Goal: Task Accomplishment & Management: Use online tool/utility

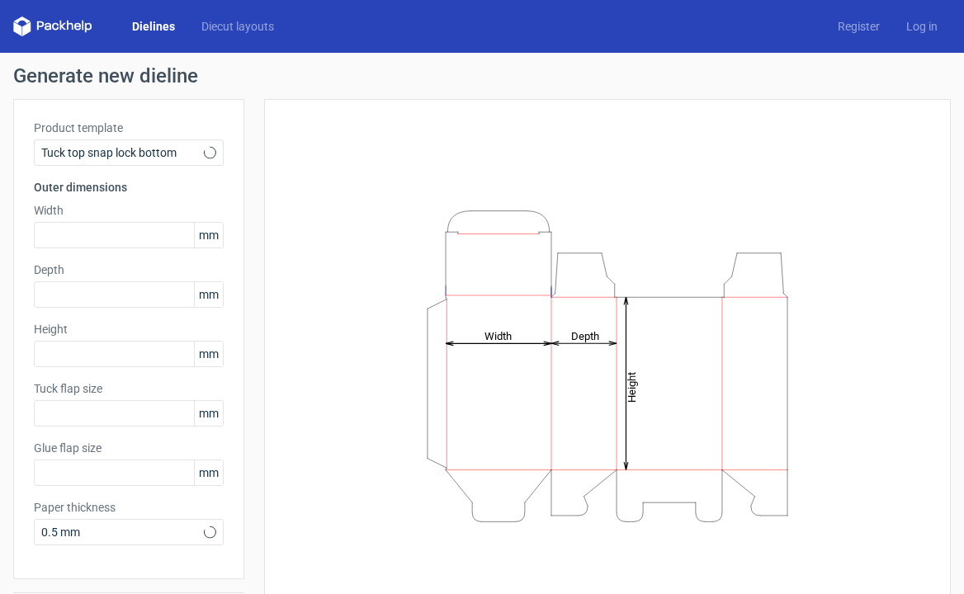
type input "15"
type input "10"
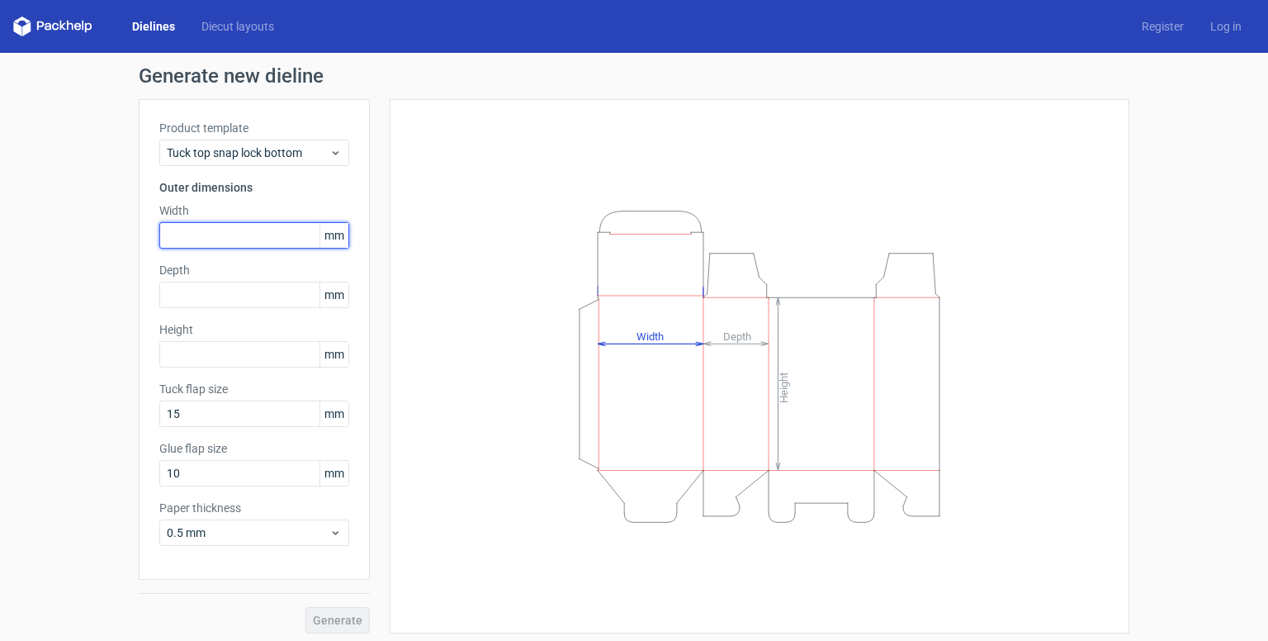
click at [206, 236] on input "text" at bounding box center [254, 235] width 190 height 26
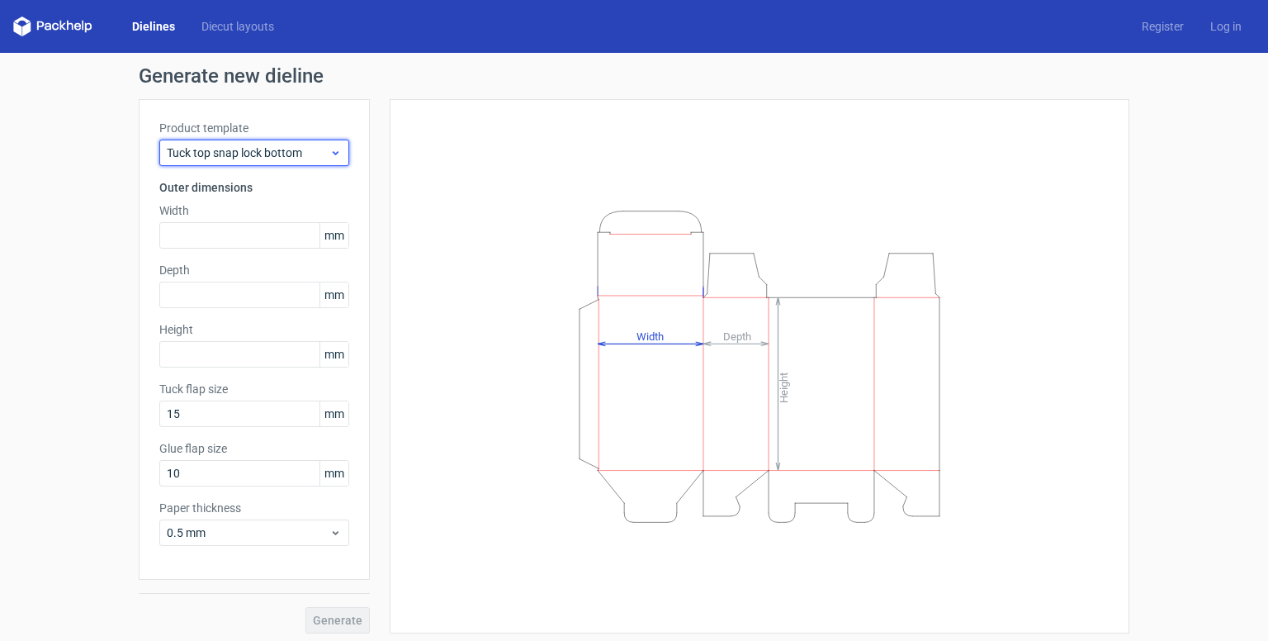
click at [332, 154] on icon at bounding box center [335, 152] width 12 height 13
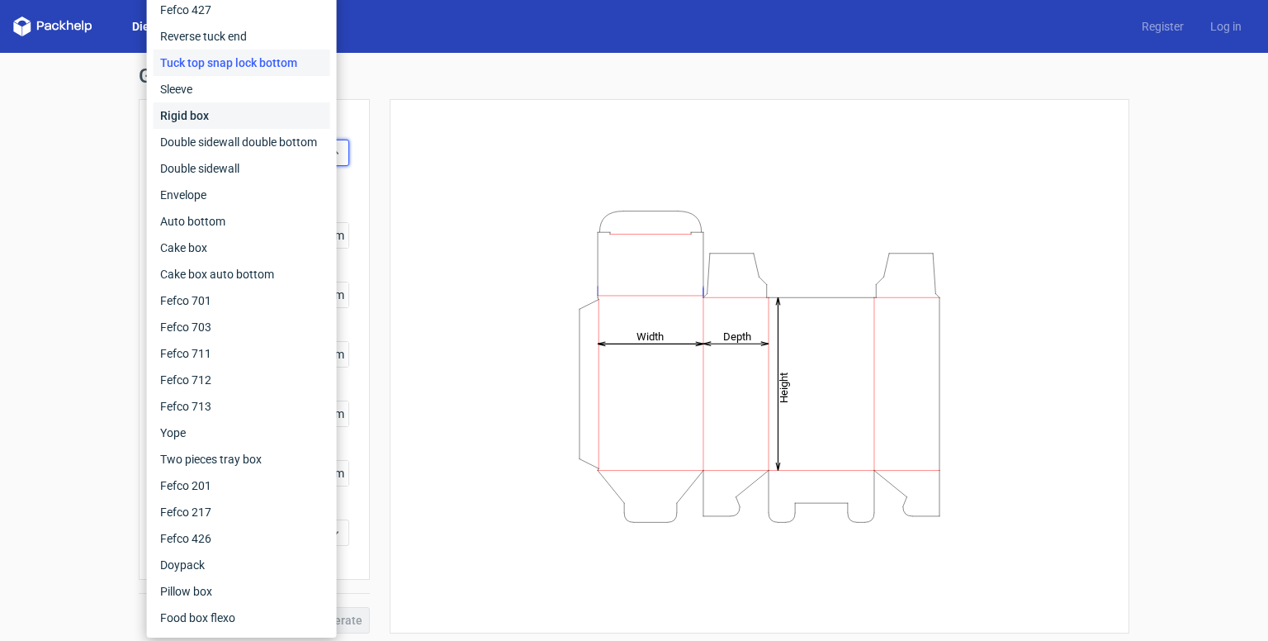
click at [212, 120] on div "Rigid box" at bounding box center [242, 115] width 177 height 26
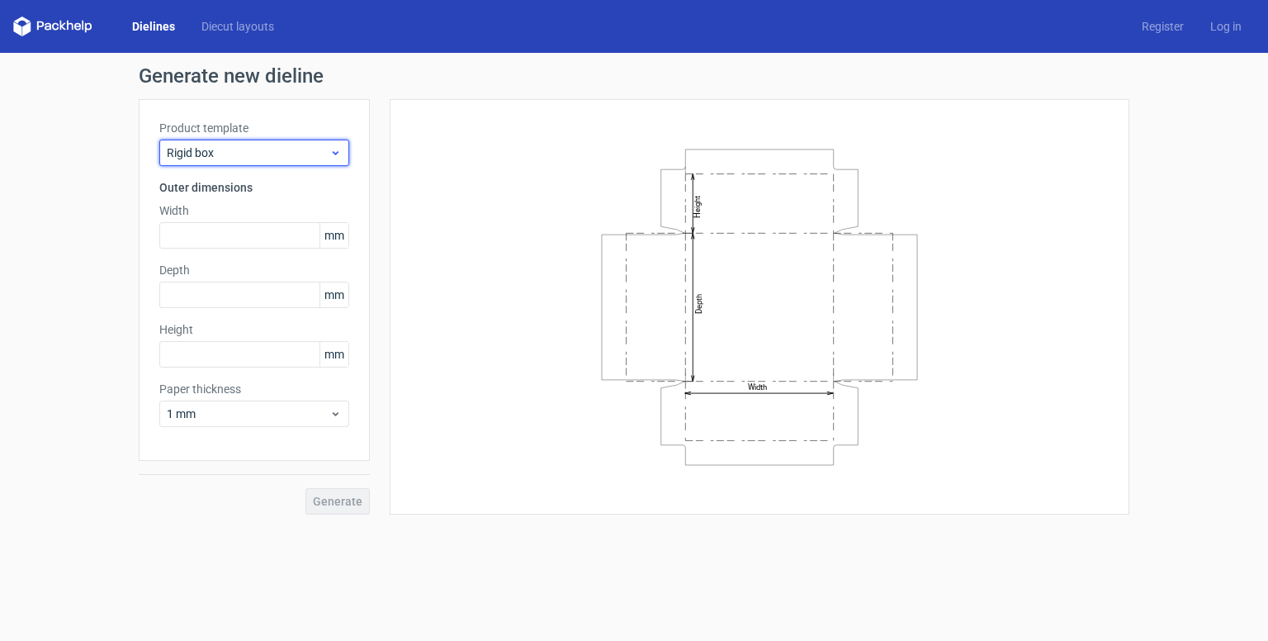
click at [297, 148] on span "Rigid box" at bounding box center [248, 152] width 163 height 17
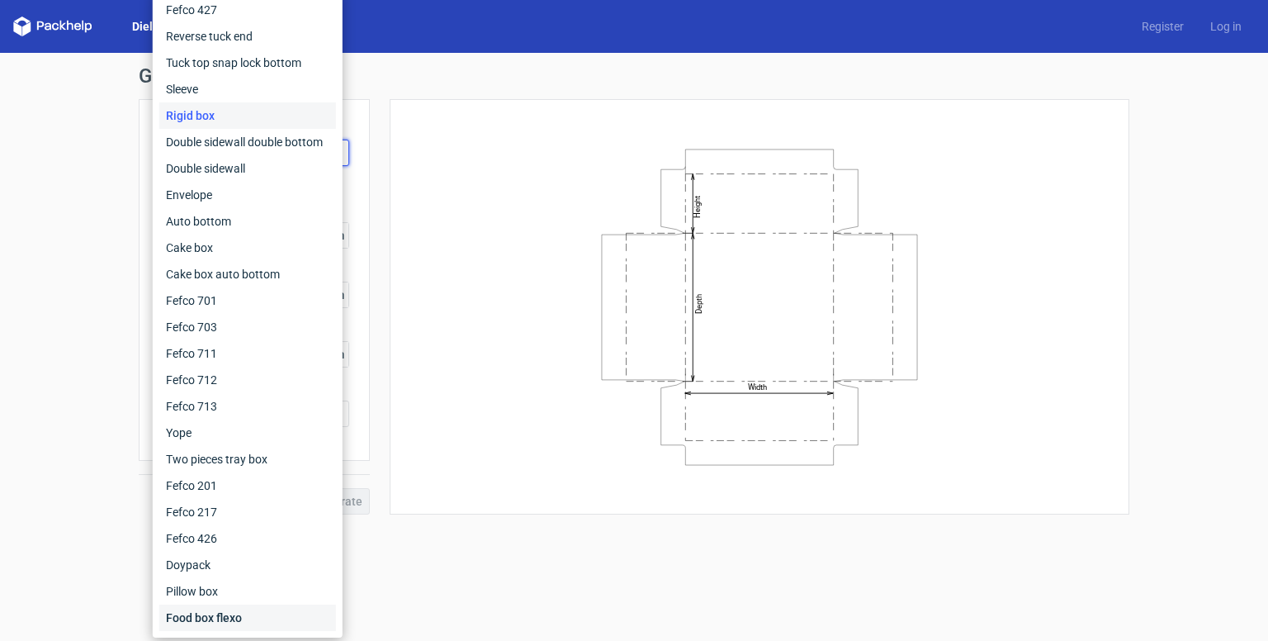
click at [248, 594] on div "Food box flexo" at bounding box center [247, 617] width 177 height 26
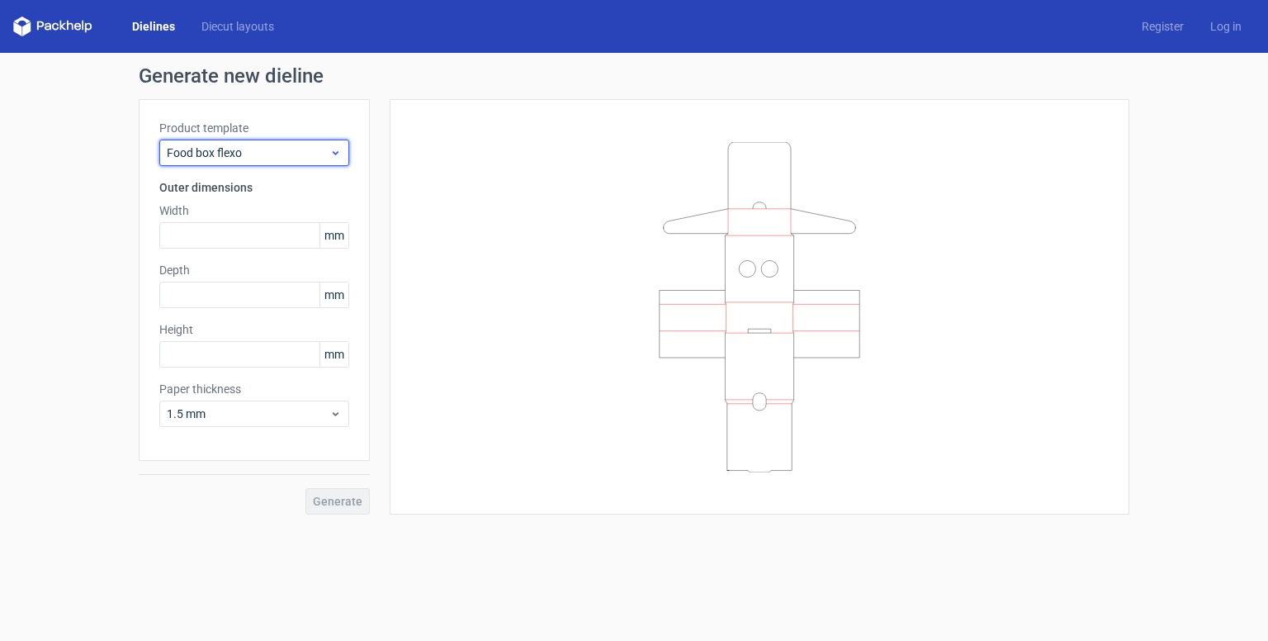
click at [342, 156] on div "Food box flexo" at bounding box center [254, 153] width 190 height 26
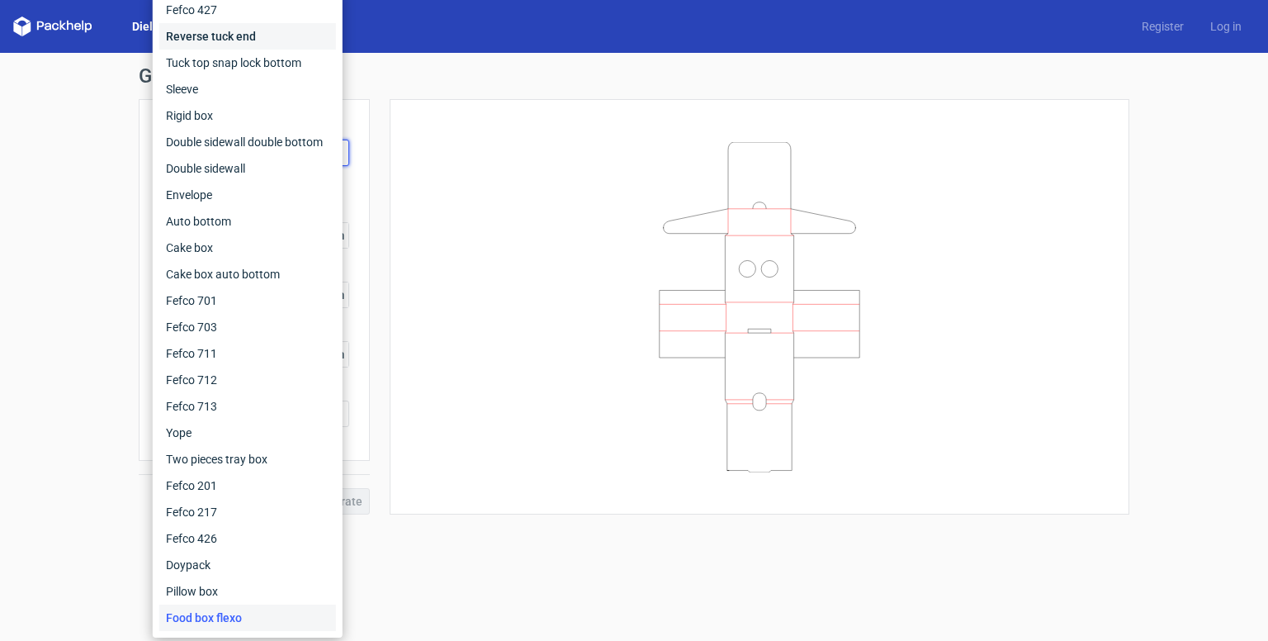
click at [280, 37] on div "Reverse tuck end" at bounding box center [247, 36] width 177 height 26
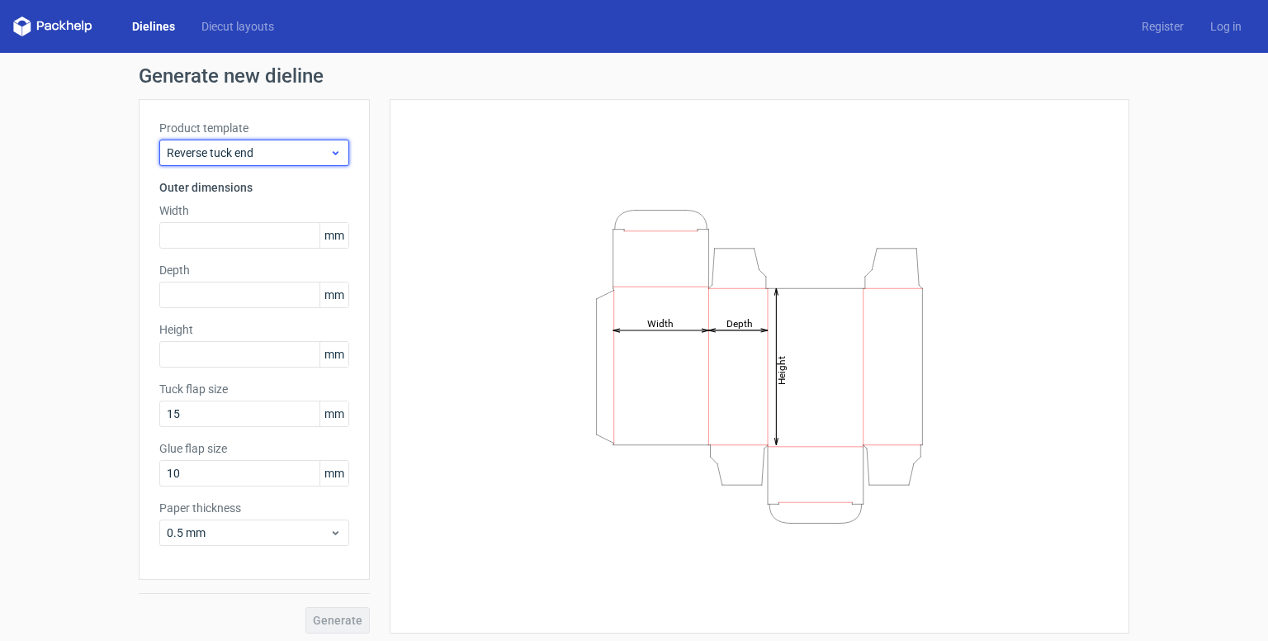
click at [329, 156] on icon at bounding box center [335, 152] width 12 height 13
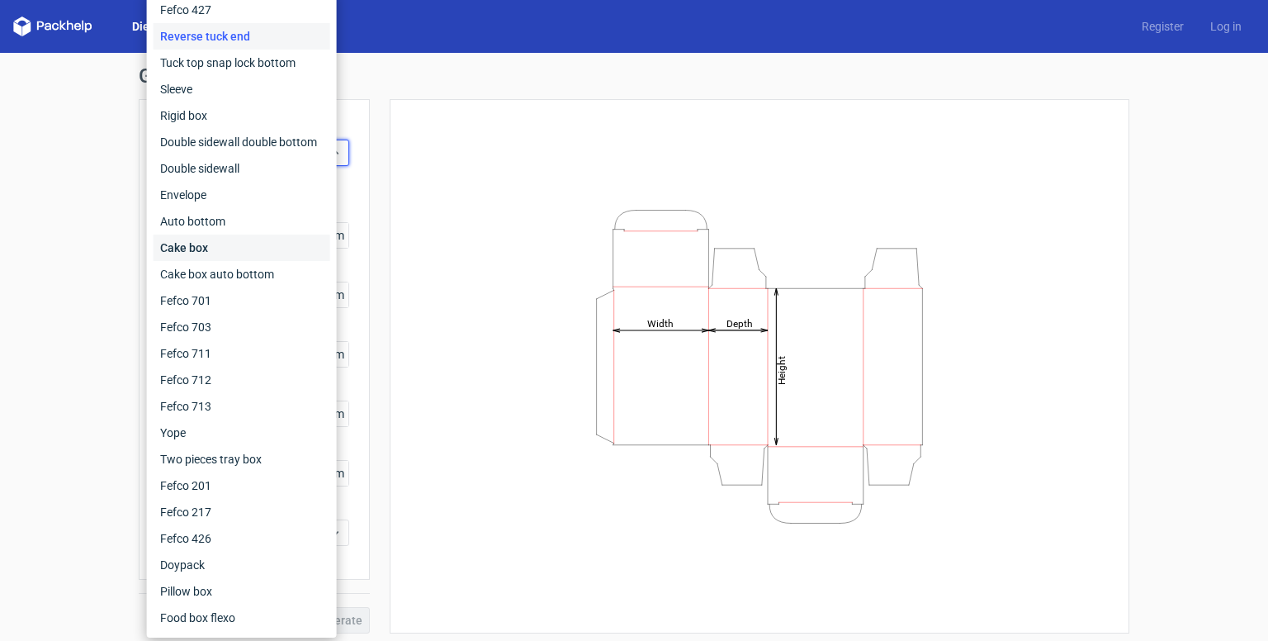
click at [248, 252] on div "Cake box" at bounding box center [242, 247] width 177 height 26
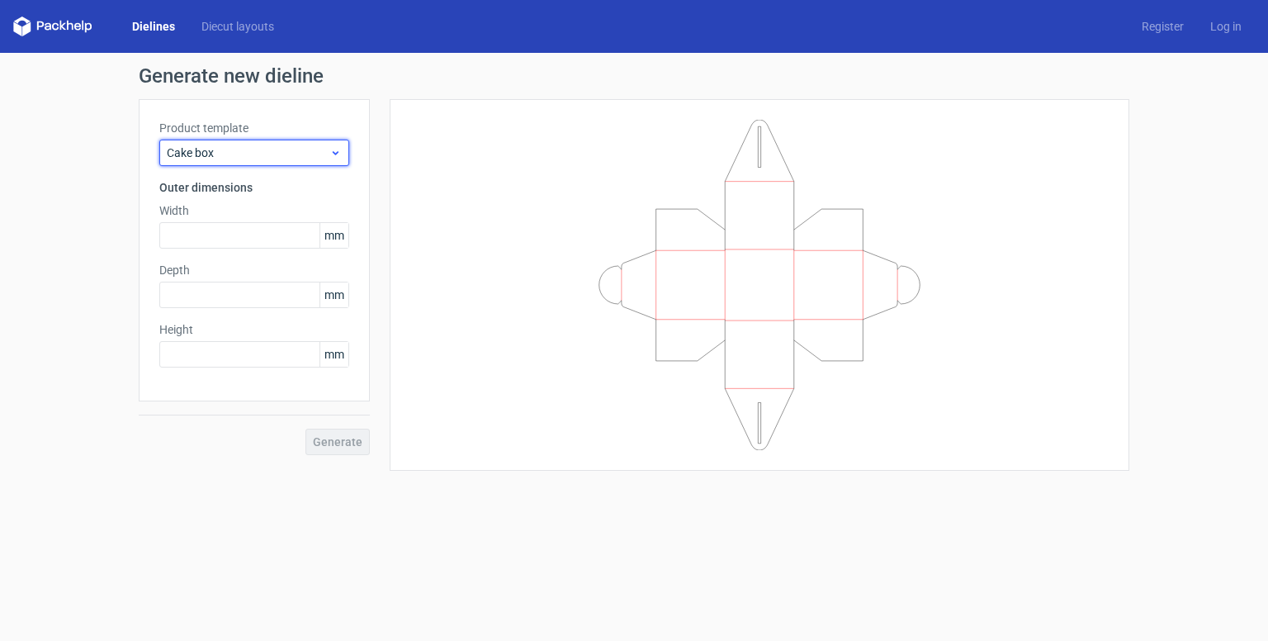
click at [337, 154] on icon at bounding box center [335, 152] width 12 height 13
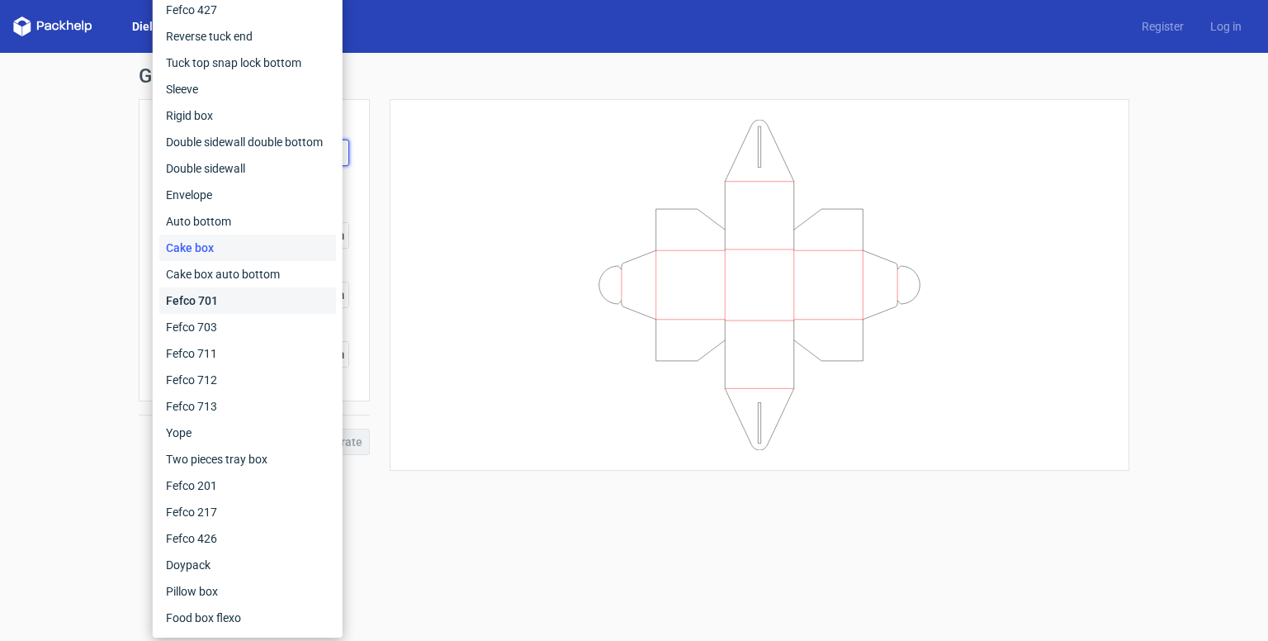
click at [265, 299] on div "Fefco 701" at bounding box center [247, 300] width 177 height 26
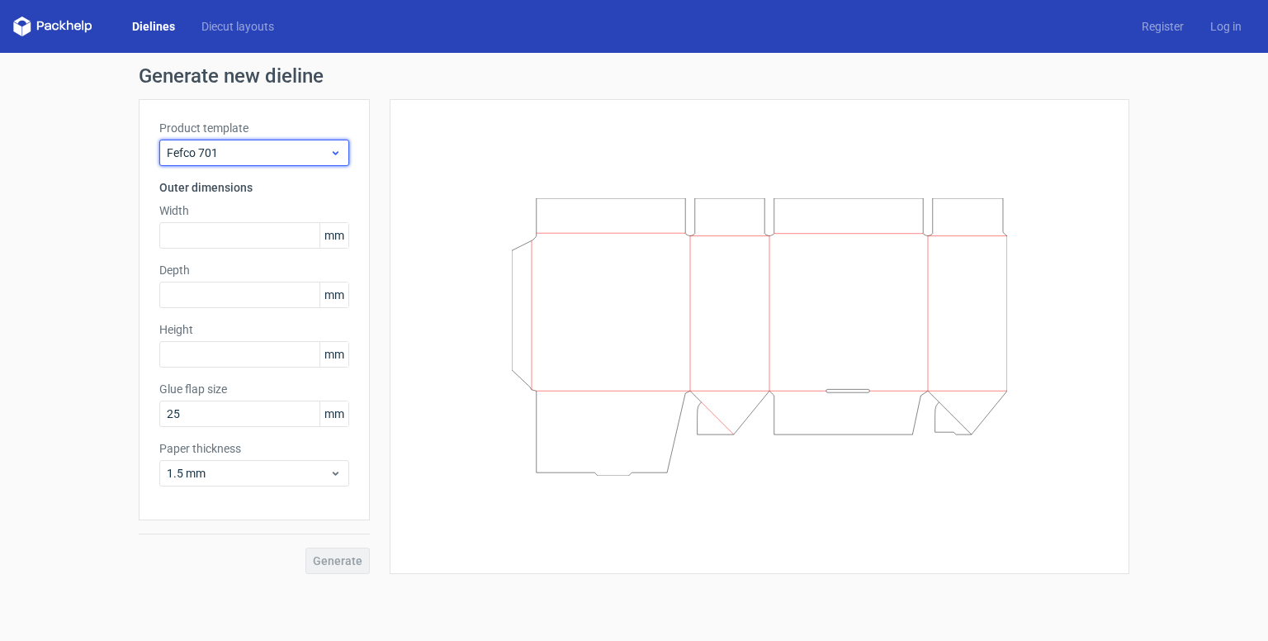
click at [327, 163] on div "Fefco 701" at bounding box center [254, 153] width 190 height 26
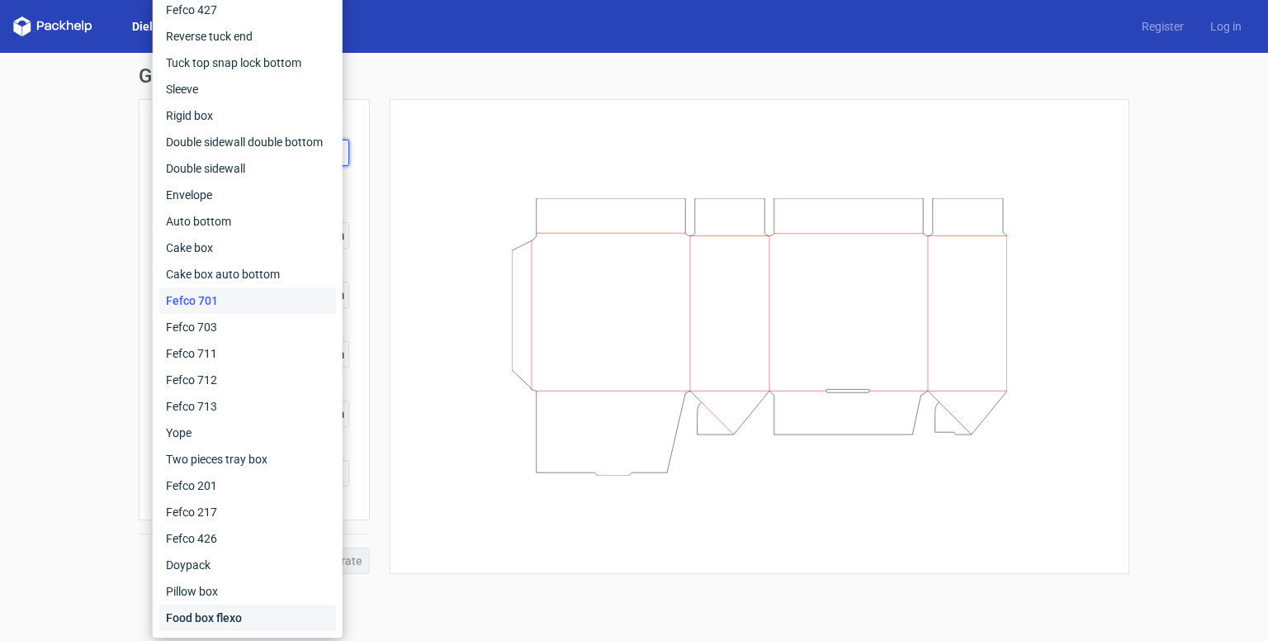
click at [244, 594] on div "Food box flexo" at bounding box center [247, 617] width 177 height 26
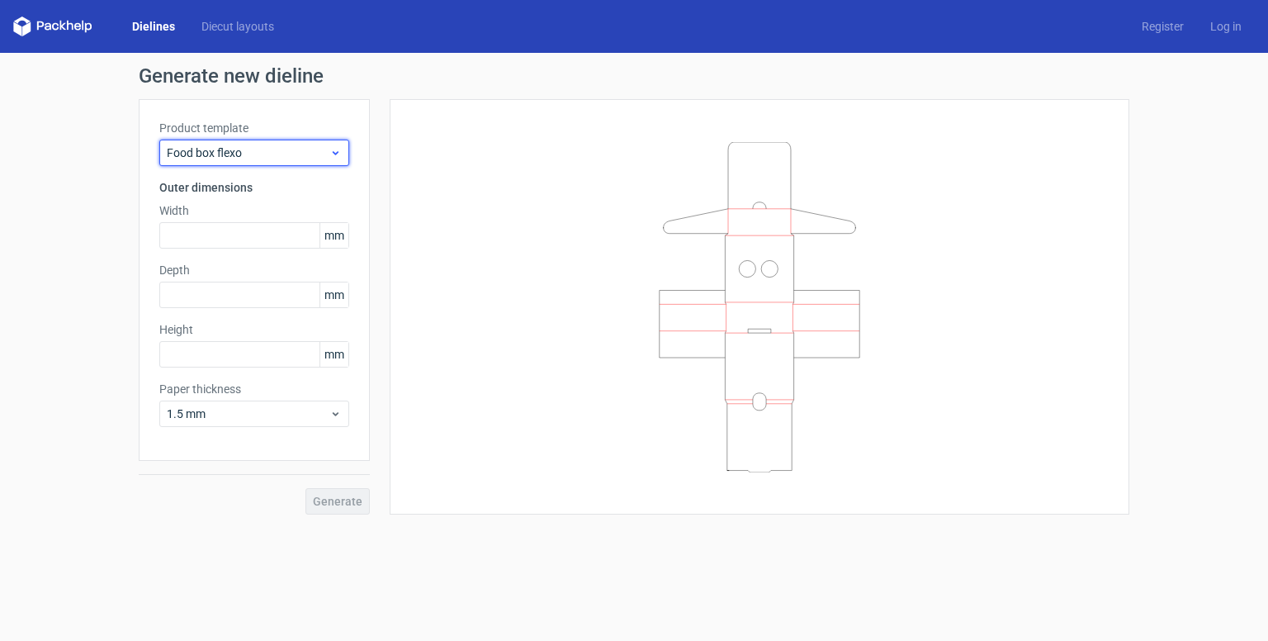
click at [336, 149] on icon at bounding box center [335, 152] width 12 height 13
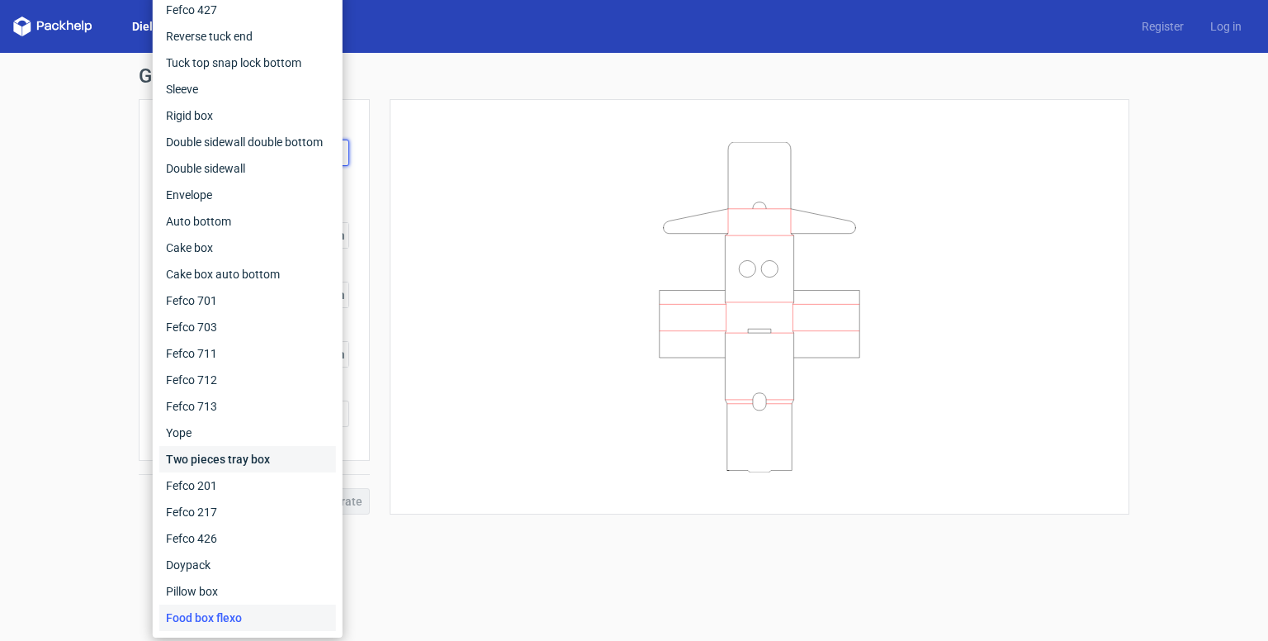
click at [270, 454] on div "Two pieces tray box" at bounding box center [247, 459] width 177 height 26
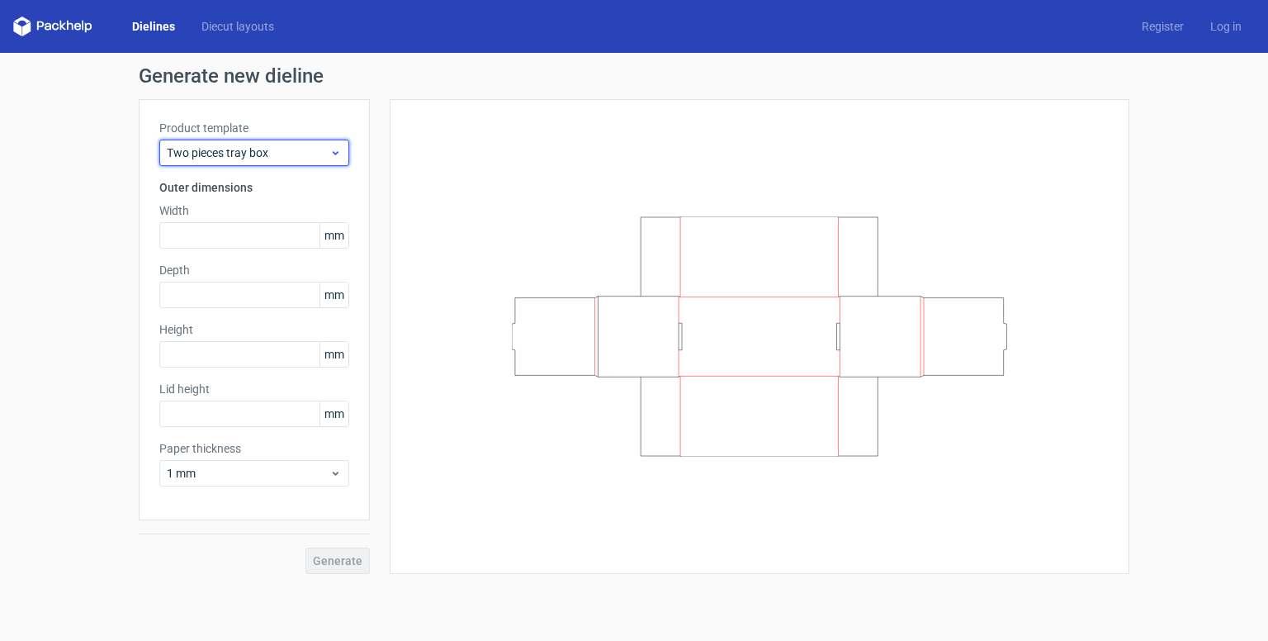
click at [336, 155] on icon at bounding box center [335, 152] width 12 height 13
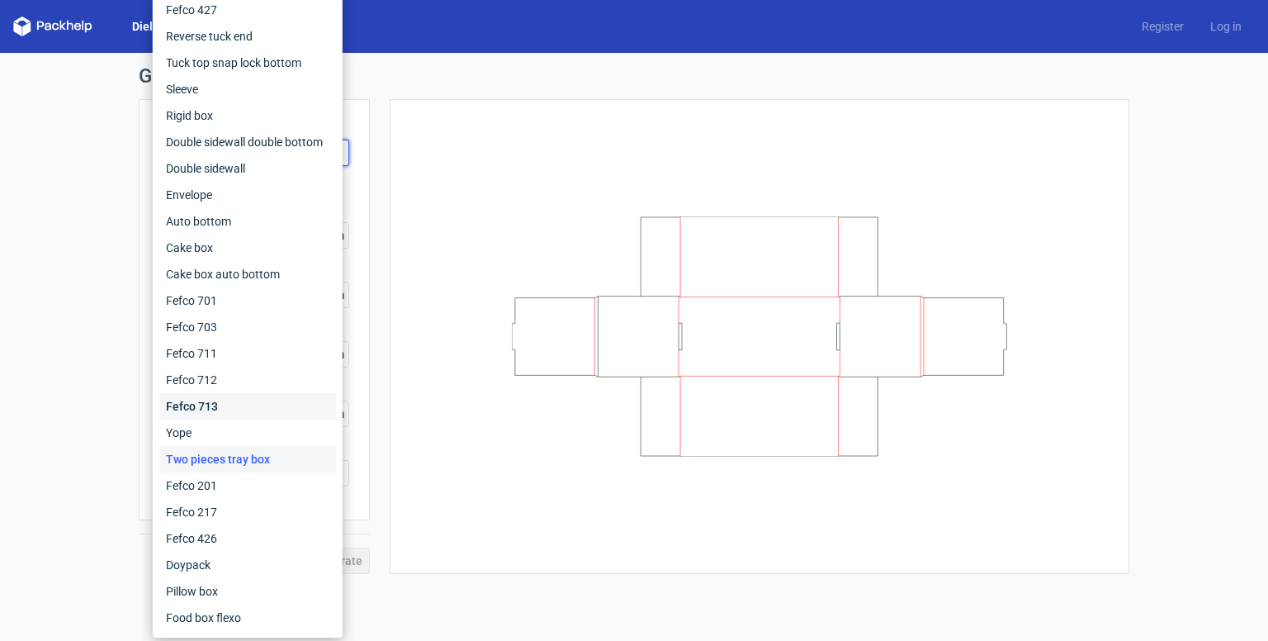
click at [217, 402] on div "Fefco 713" at bounding box center [247, 406] width 177 height 26
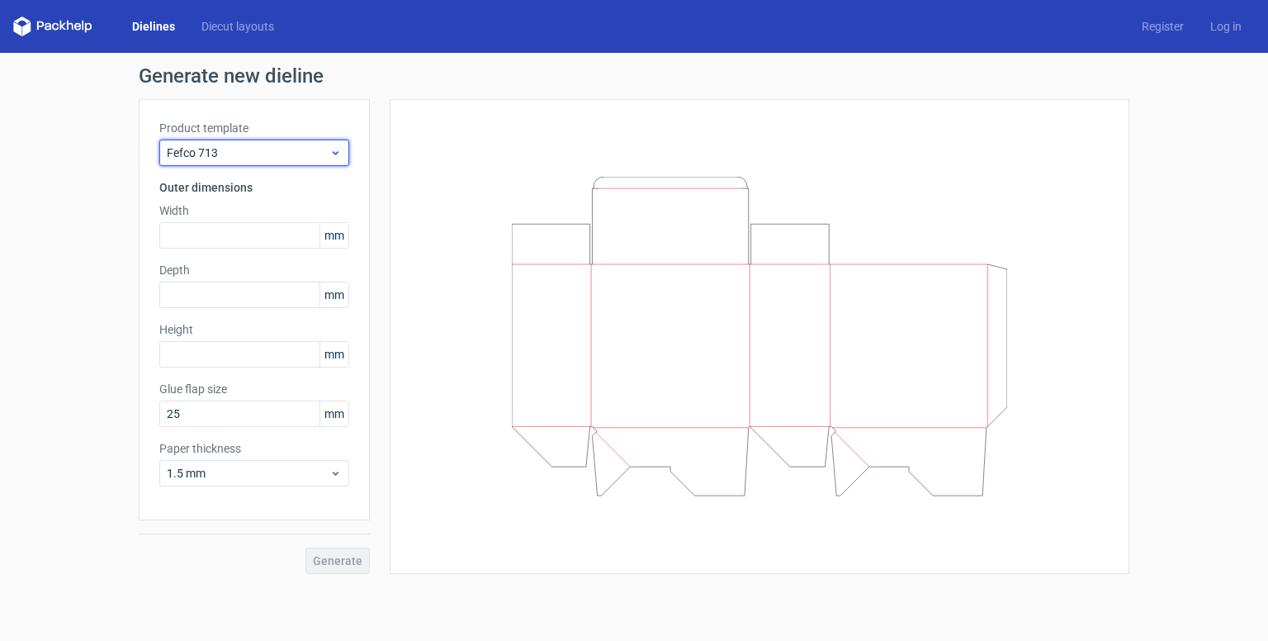
click at [291, 151] on span "Fefco 713" at bounding box center [248, 152] width 163 height 17
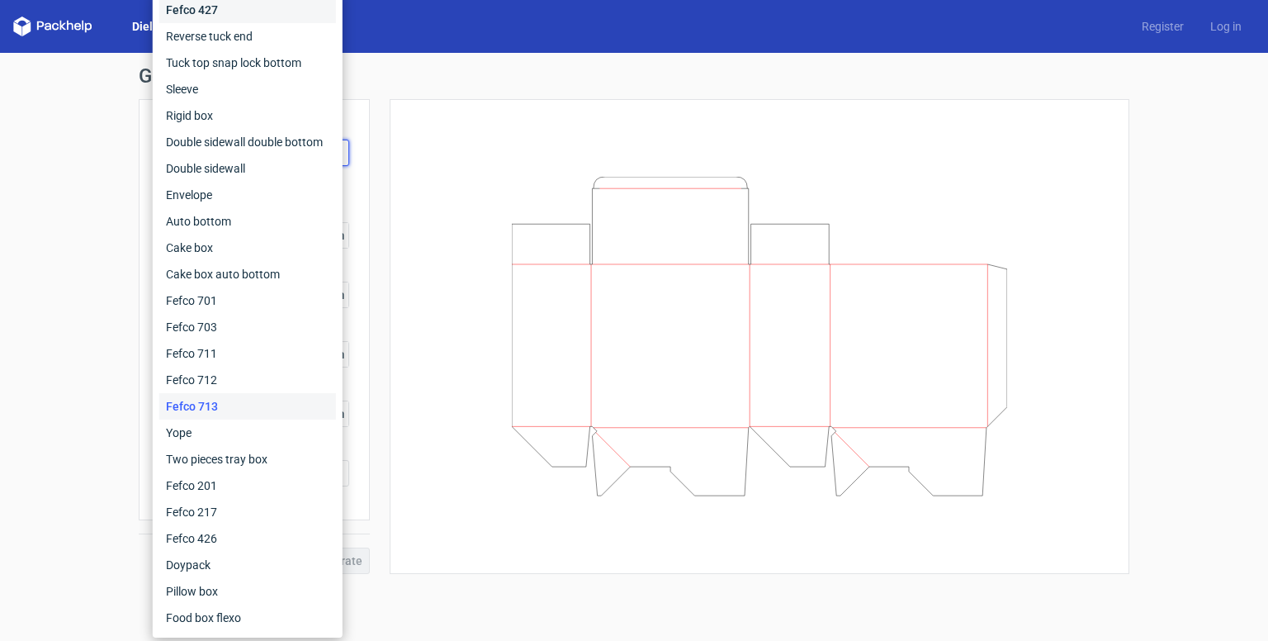
click at [228, 11] on div "Fefco 427" at bounding box center [247, 10] width 177 height 26
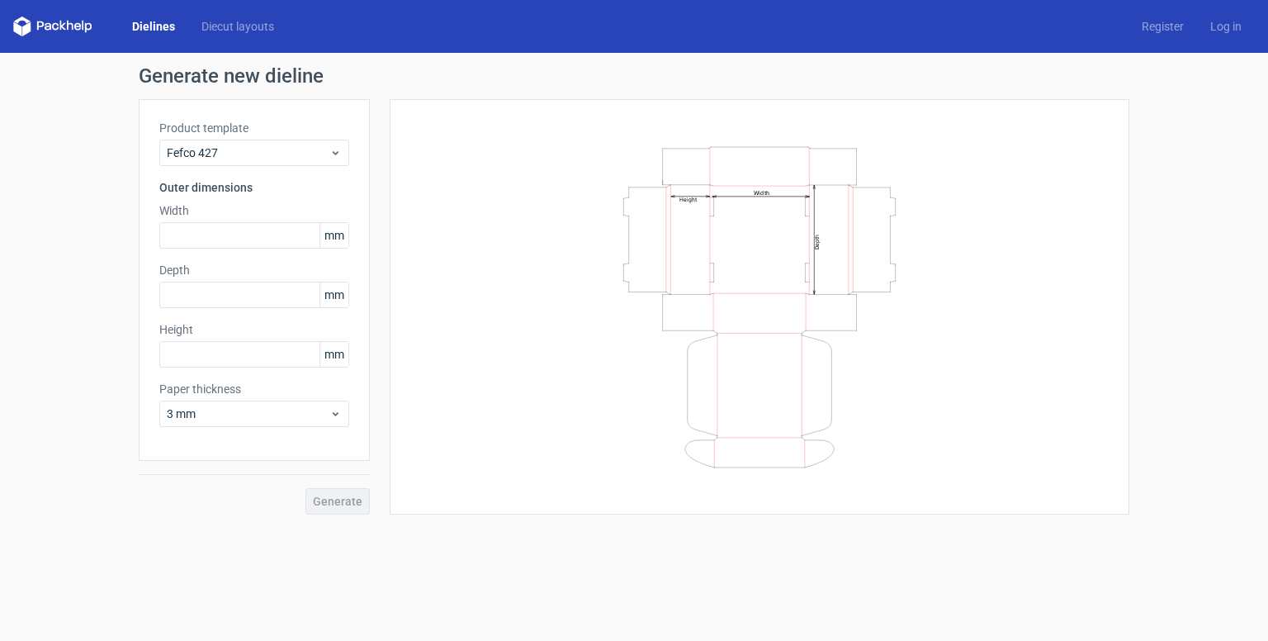
click at [341, 235] on span "mm" at bounding box center [333, 235] width 29 height 25
click at [328, 410] on span "3 mm" at bounding box center [248, 413] width 163 height 17
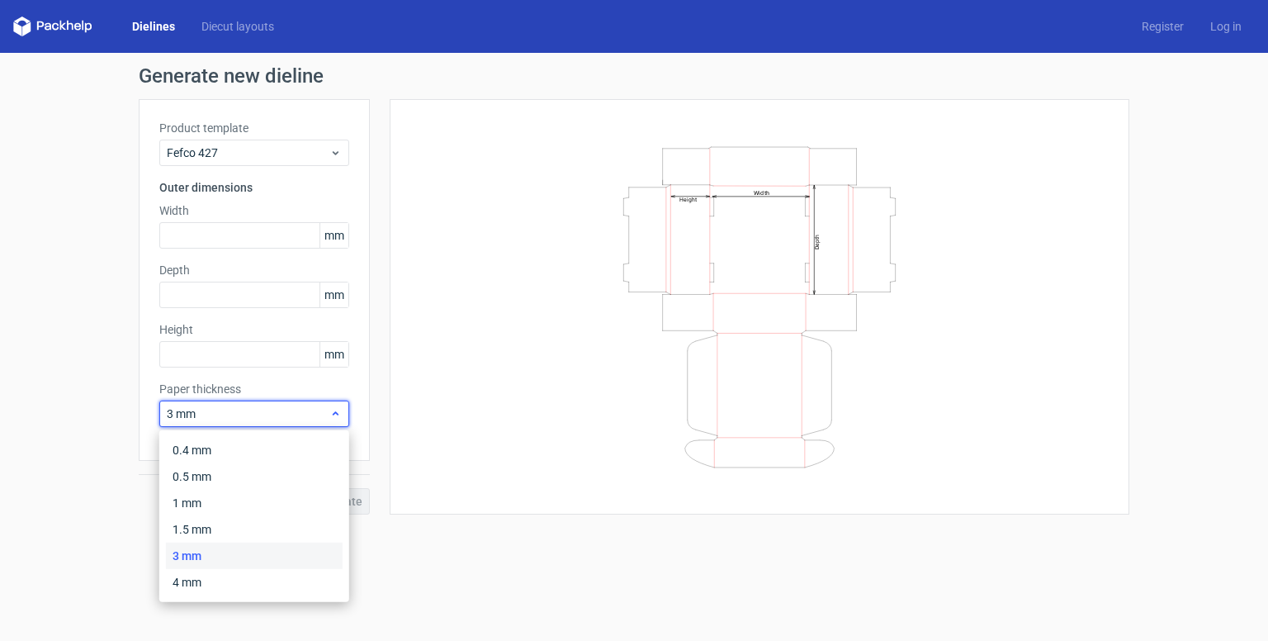
click at [273, 410] on span "3 mm" at bounding box center [248, 413] width 163 height 17
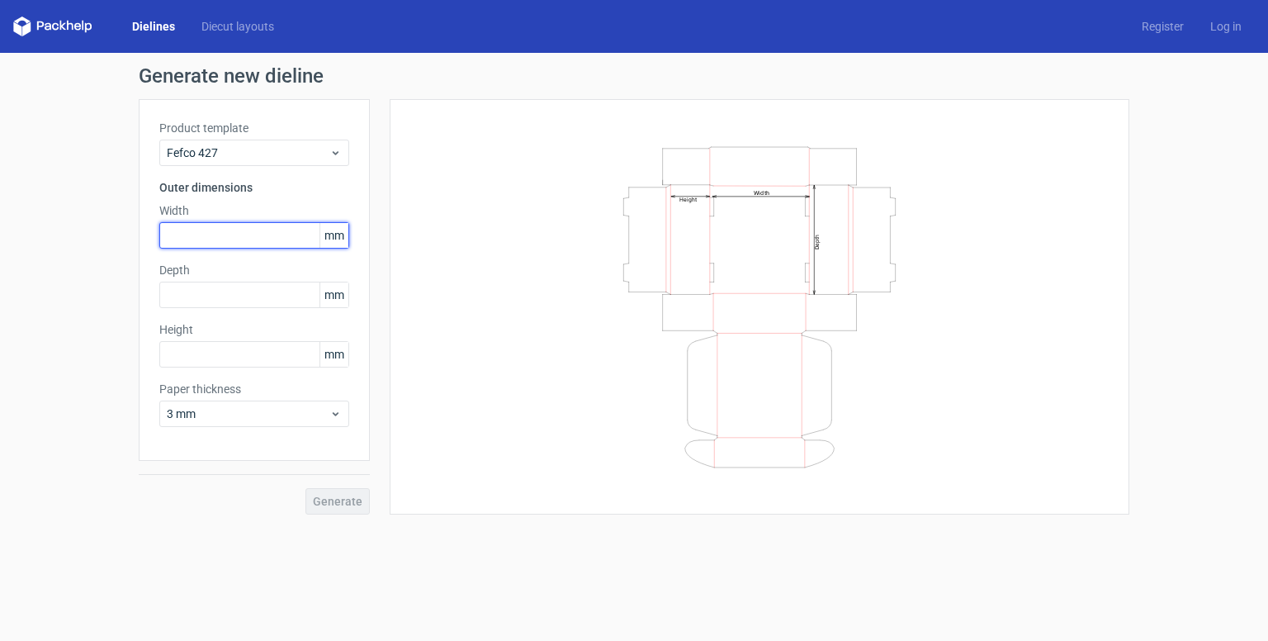
click at [281, 233] on input "text" at bounding box center [254, 235] width 190 height 26
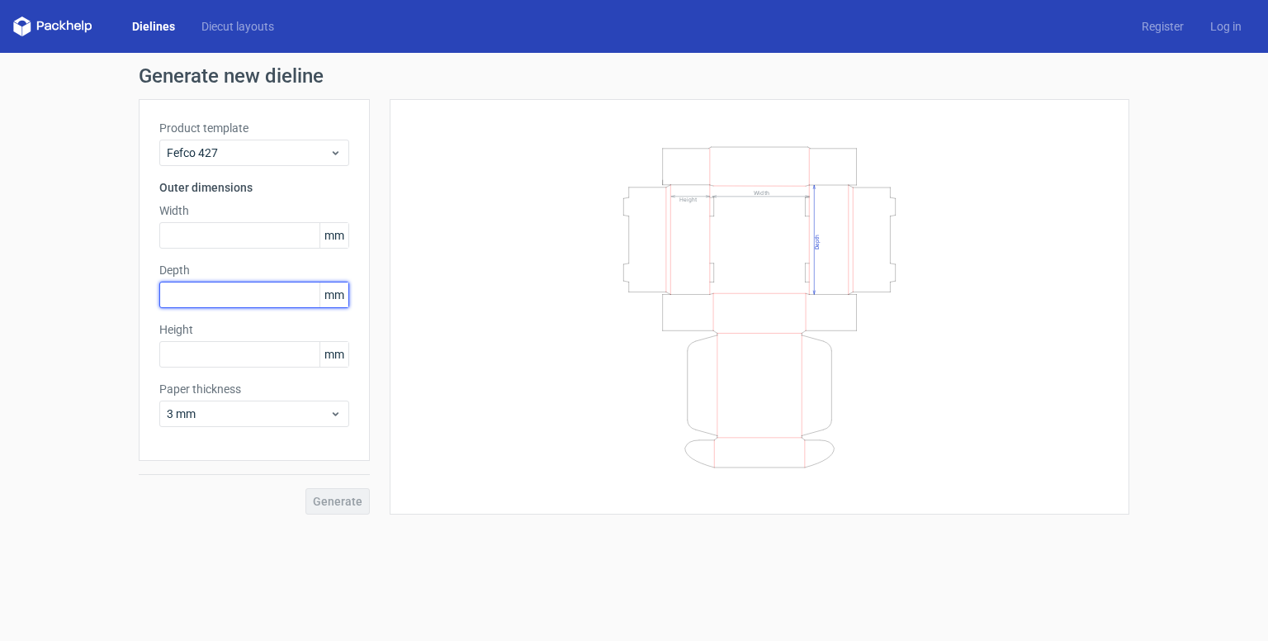
click at [263, 299] on input "text" at bounding box center [254, 295] width 190 height 26
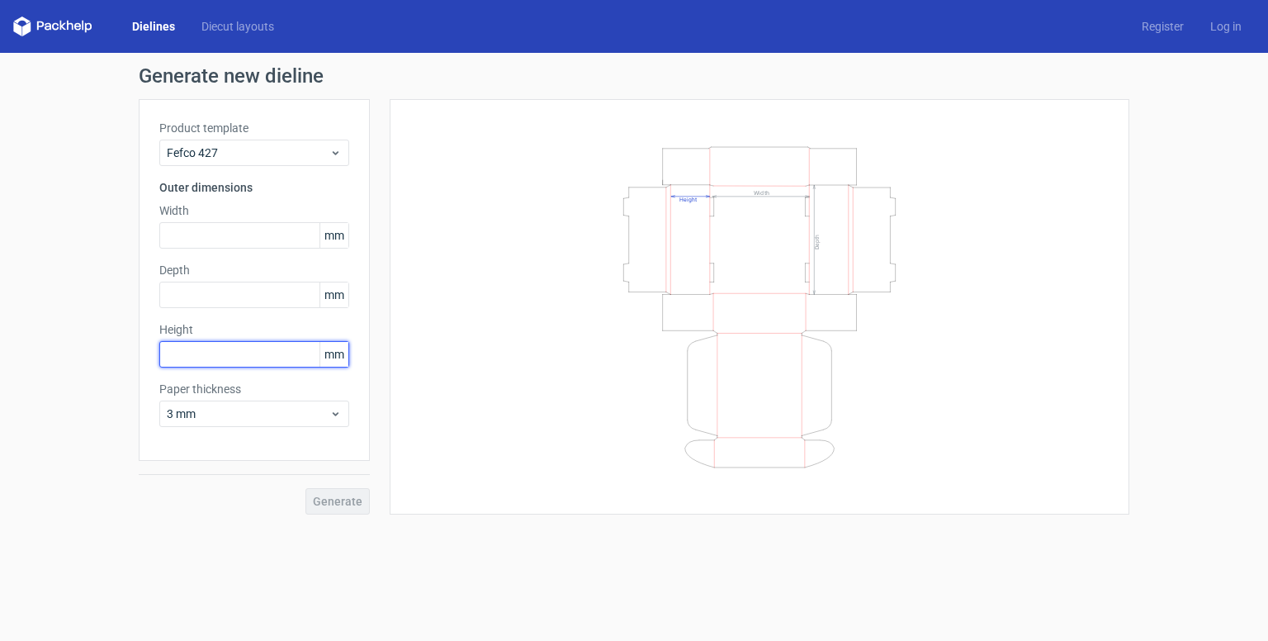
click at [263, 353] on input "text" at bounding box center [254, 354] width 190 height 26
